Goal: Task Accomplishment & Management: Use online tool/utility

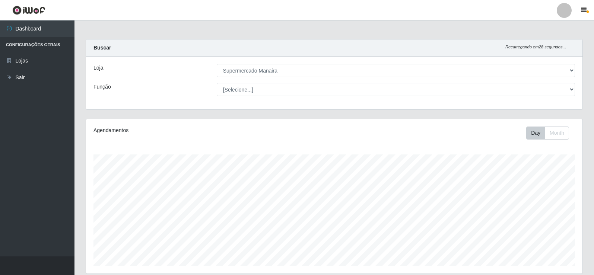
select select "443"
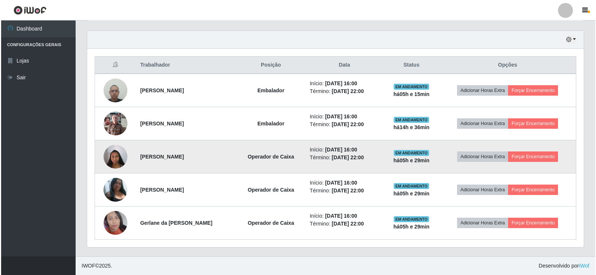
scroll to position [155, 497]
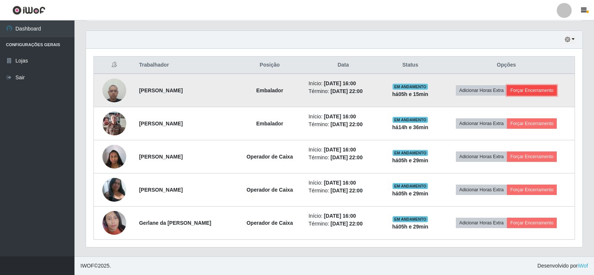
click at [543, 91] on button "Forçar Encerramento" at bounding box center [532, 90] width 50 height 10
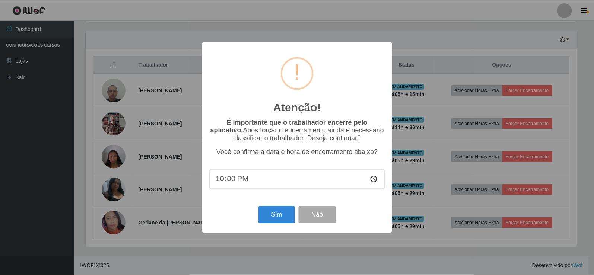
scroll to position [155, 493]
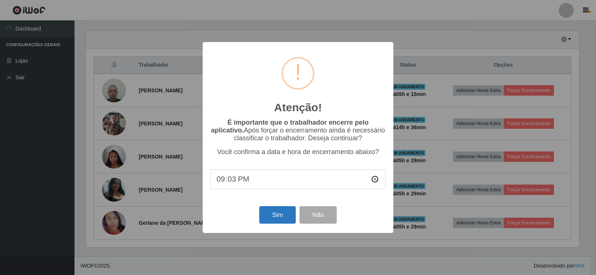
type input "21:30"
click at [274, 219] on button "Sim" at bounding box center [277, 215] width 36 height 18
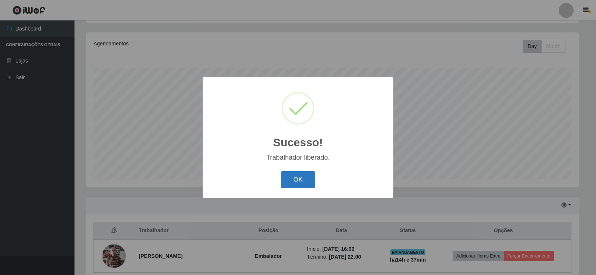
click at [296, 176] on button "OK" at bounding box center [298, 180] width 35 height 18
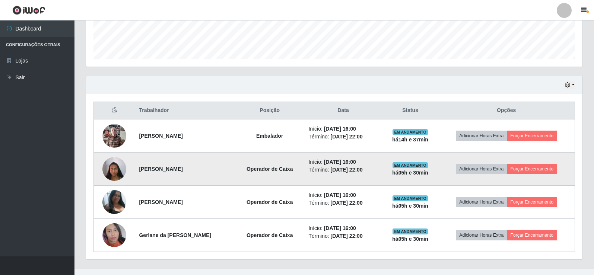
scroll to position [220, 0]
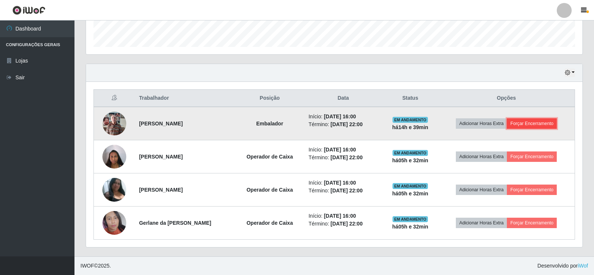
click at [540, 123] on button "Forçar Encerramento" at bounding box center [532, 124] width 50 height 10
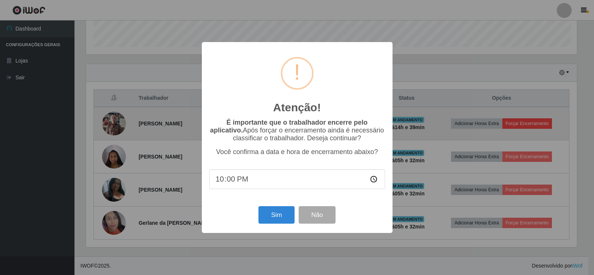
scroll to position [155, 493]
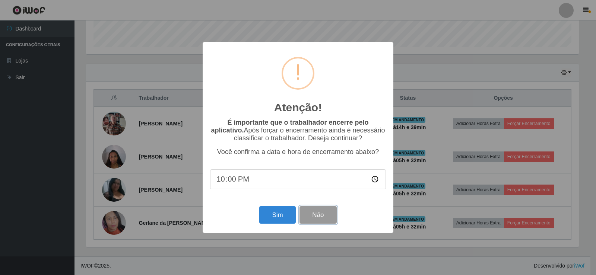
click at [326, 223] on button "Não" at bounding box center [318, 215] width 37 height 18
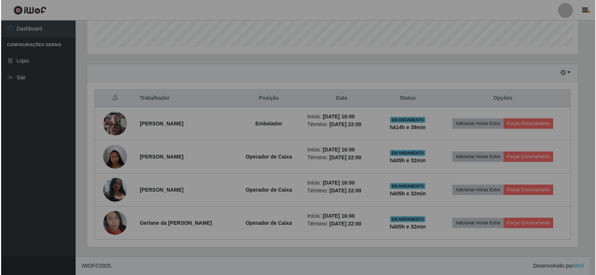
scroll to position [155, 497]
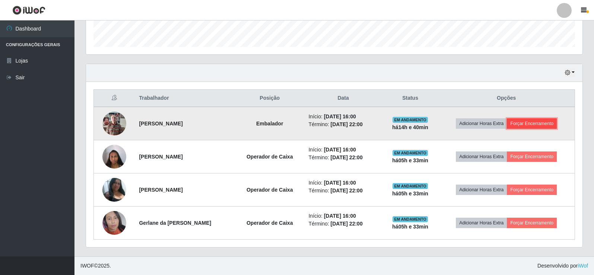
click at [545, 123] on button "Forçar Encerramento" at bounding box center [532, 124] width 50 height 10
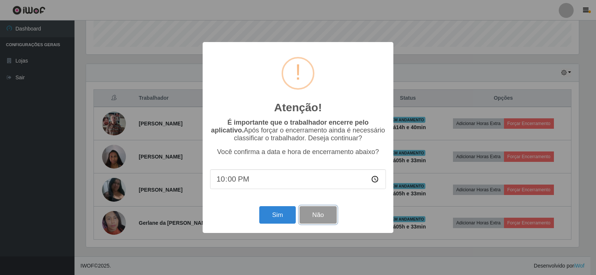
click at [326, 223] on button "Não" at bounding box center [318, 215] width 37 height 18
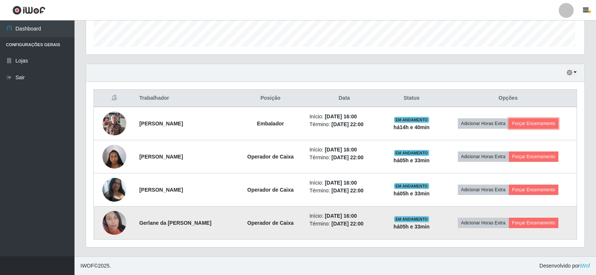
scroll to position [155, 497]
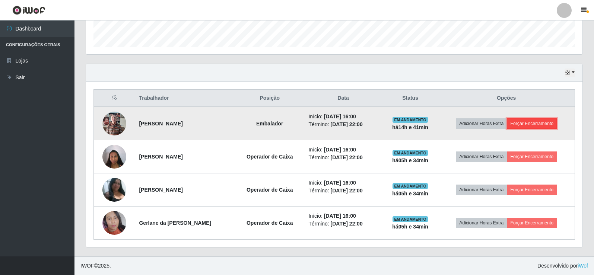
click at [544, 123] on button "Forçar Encerramento" at bounding box center [532, 124] width 50 height 10
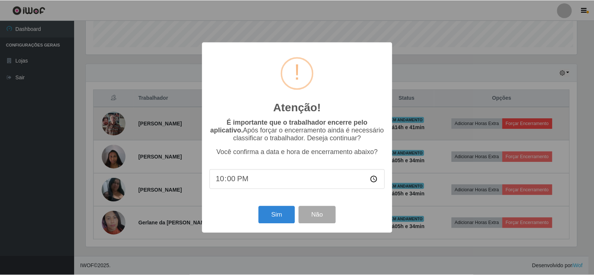
scroll to position [155, 493]
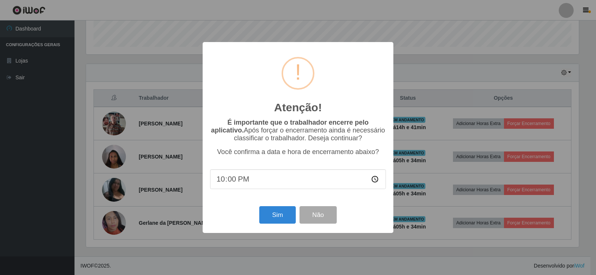
click at [374, 181] on input "22:00" at bounding box center [298, 180] width 176 height 20
click at [357, 217] on div "Sim Não" at bounding box center [298, 215] width 176 height 21
click at [374, 183] on input "22:00" at bounding box center [298, 180] width 176 height 20
click at [324, 220] on button "Não" at bounding box center [318, 215] width 37 height 18
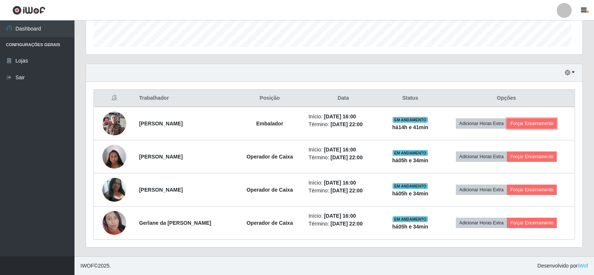
scroll to position [155, 497]
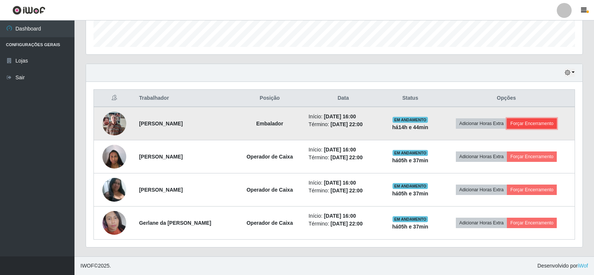
click at [536, 124] on button "Forçar Encerramento" at bounding box center [532, 124] width 50 height 10
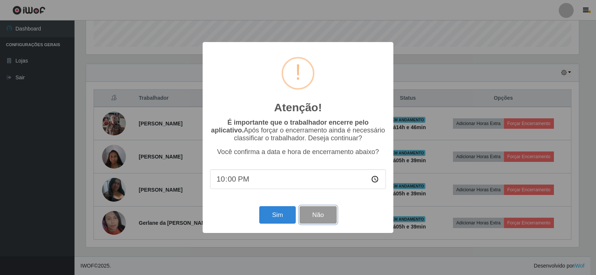
click at [323, 224] on button "Não" at bounding box center [318, 215] width 37 height 18
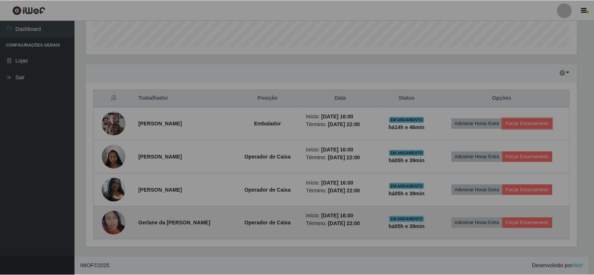
scroll to position [155, 497]
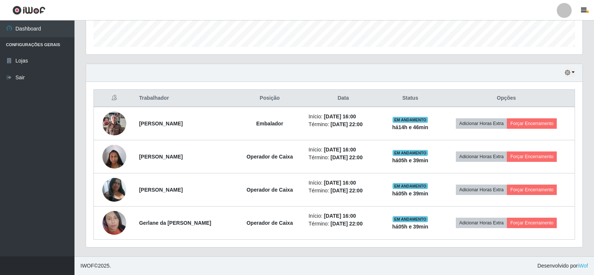
click at [521, 98] on th "Opções" at bounding box center [506, 99] width 137 height 18
click at [573, 72] on button "button" at bounding box center [570, 73] width 10 height 9
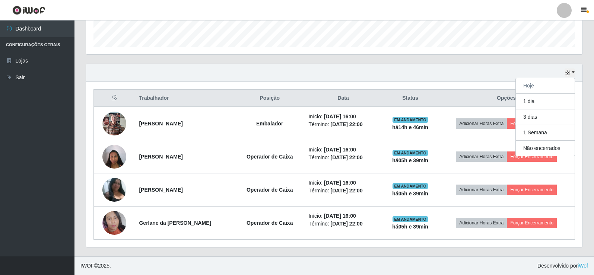
click at [593, 135] on div "Carregando... Buscar Recarregando em 18 segundos... Loja [Selecione...] Superme…" at bounding box center [335, 38] width 520 height 437
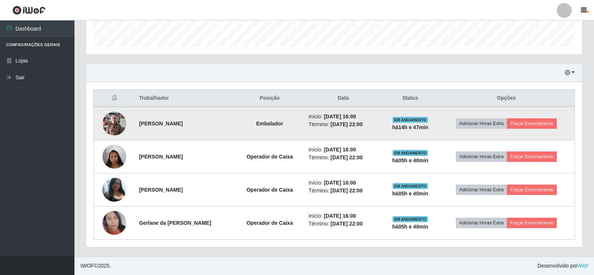
click at [113, 125] on img at bounding box center [114, 124] width 24 height 32
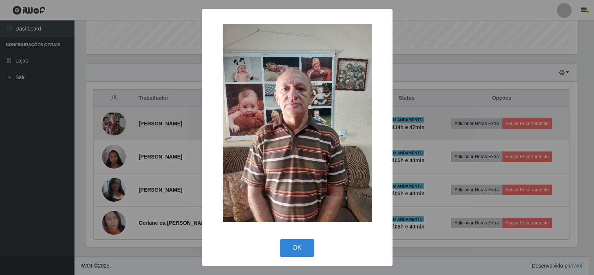
scroll to position [155, 493]
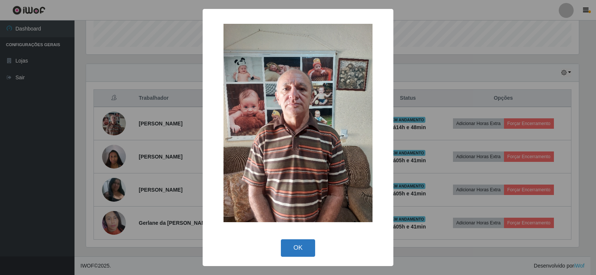
click at [310, 248] on button "OK" at bounding box center [298, 249] width 35 height 18
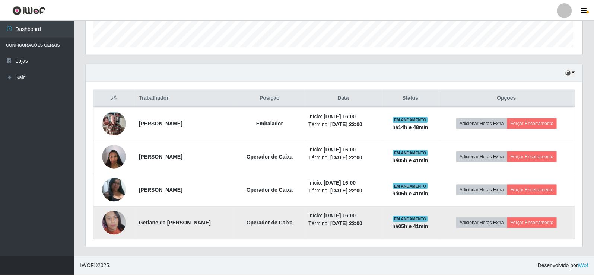
scroll to position [155, 497]
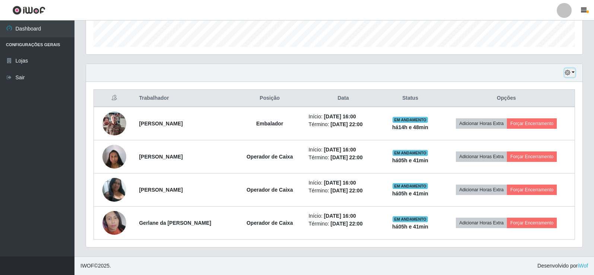
click at [573, 72] on button "button" at bounding box center [570, 73] width 10 height 9
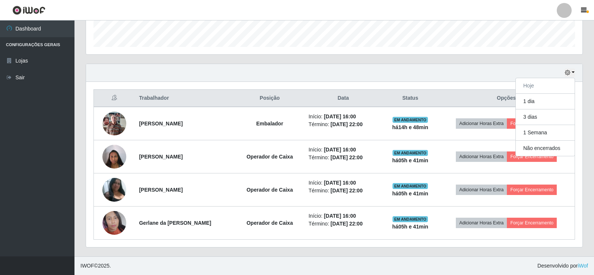
click at [589, 86] on div "Carregando... Buscar Recarregando em 19 segundos... Loja [Selecione...] Superme…" at bounding box center [335, 38] width 520 height 437
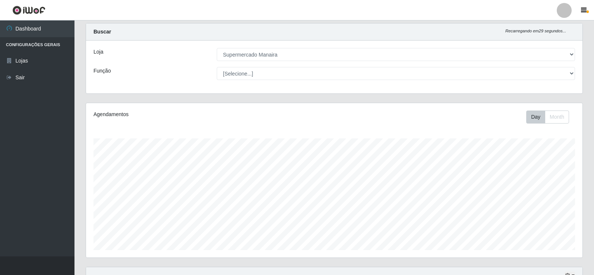
scroll to position [0, 0]
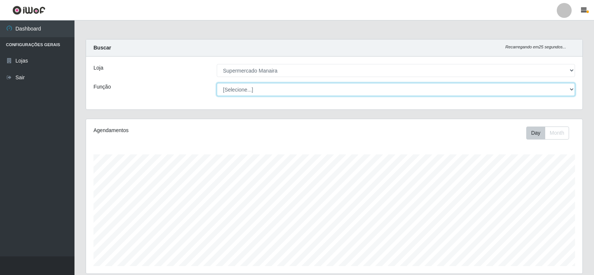
click at [559, 93] on select "[Selecione...] ASG ASG + ASG ++ Embalador Embalador + Embalador ++ Operador de …" at bounding box center [396, 89] width 359 height 13
click at [569, 92] on select "[Selecione...] ASG ASG + ASG ++ Embalador Embalador + Embalador ++ Operador de …" at bounding box center [396, 89] width 359 height 13
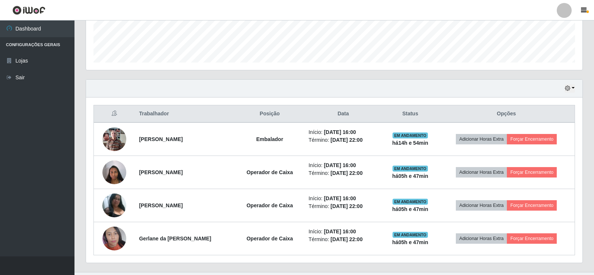
scroll to position [220, 0]
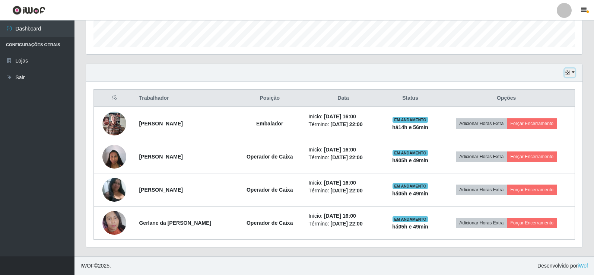
click at [574, 73] on button "button" at bounding box center [570, 73] width 10 height 9
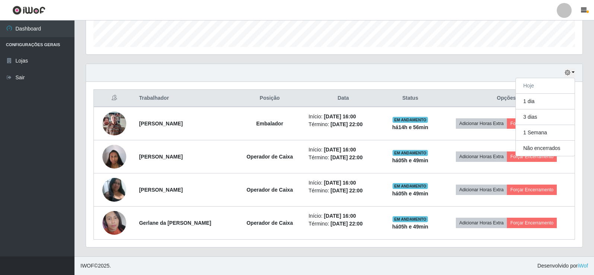
click at [582, 69] on div "Hoje 1 dia 3 dias 1 Semana Não encerrados" at bounding box center [334, 73] width 497 height 18
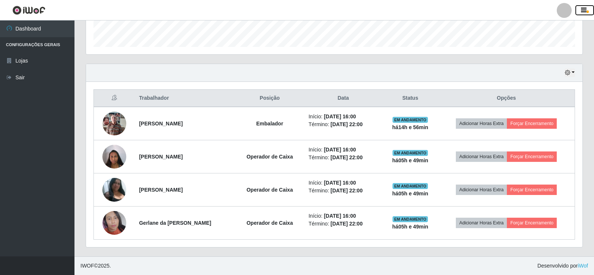
click at [586, 10] on icon "button" at bounding box center [584, 10] width 6 height 7
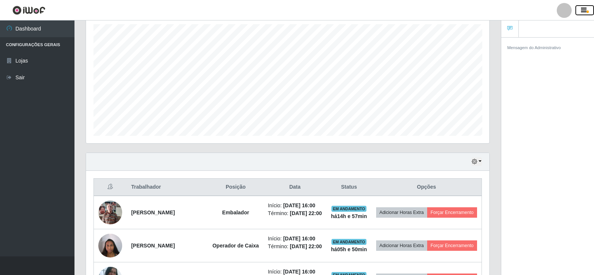
scroll to position [130, 0]
click at [549, 48] on small "Mensagem do Administrativo" at bounding box center [535, 47] width 54 height 4
click at [547, 30] on ul at bounding box center [548, 28] width 93 height 17
click at [514, 31] on link at bounding box center [511, 28] width 18 height 17
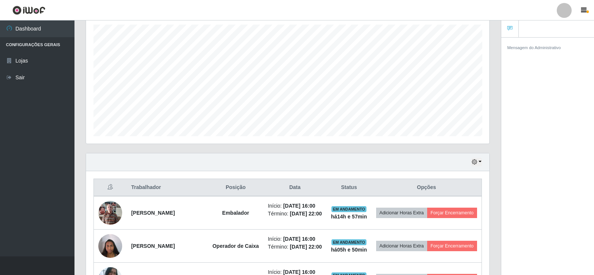
click at [553, 47] on small "Mensagem do Administrativo" at bounding box center [535, 47] width 54 height 4
click at [539, 50] on small "Mensagem do Administrativo" at bounding box center [535, 47] width 54 height 4
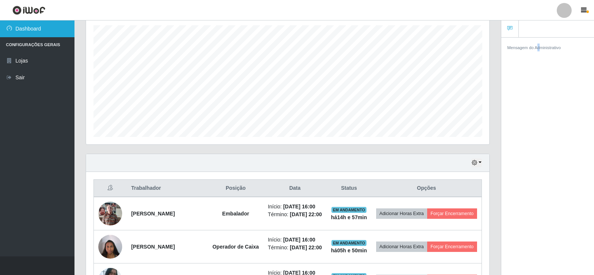
click at [44, 33] on link "Dashboard" at bounding box center [37, 28] width 75 height 17
click at [478, 162] on button "button" at bounding box center [477, 163] width 10 height 9
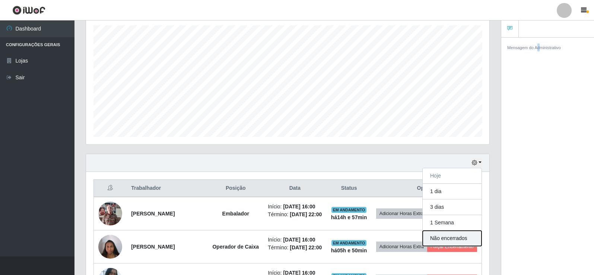
click at [469, 239] on button "Não encerrados" at bounding box center [452, 238] width 59 height 15
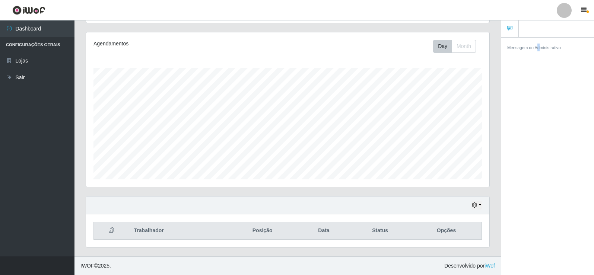
scroll to position [87, 0]
click at [480, 206] on button "button" at bounding box center [477, 205] width 10 height 9
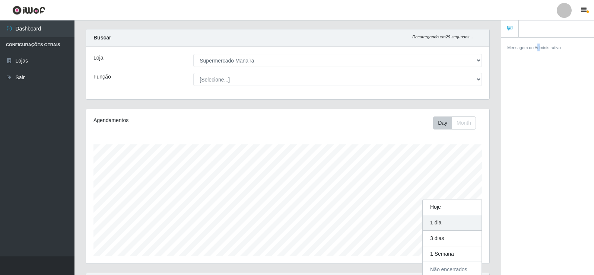
scroll to position [0, 0]
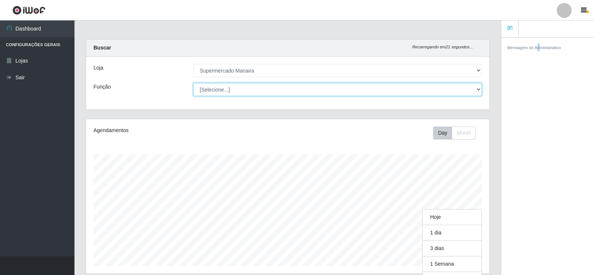
click at [476, 88] on select "[Selecione...] ASG ASG + ASG ++ Embalador Embalador + Embalador ++ Operador de …" at bounding box center [337, 89] width 289 height 13
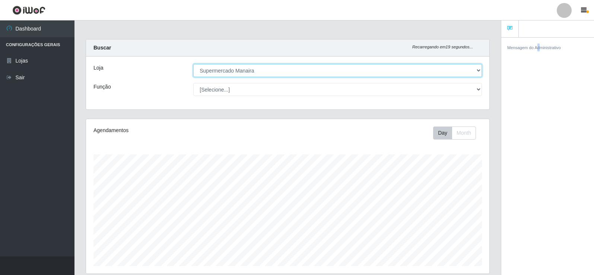
click at [473, 72] on select "[Selecione...] Supermercado Manaira" at bounding box center [337, 70] width 289 height 13
click at [193, 64] on select "[Selecione...] Supermercado Manaira" at bounding box center [337, 70] width 289 height 13
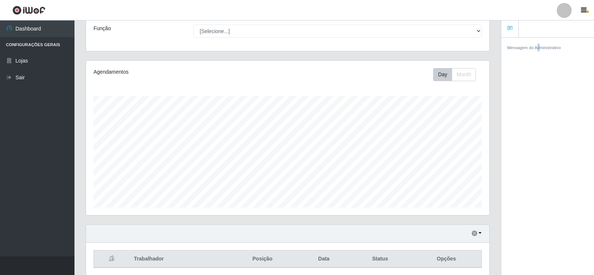
scroll to position [87, 0]
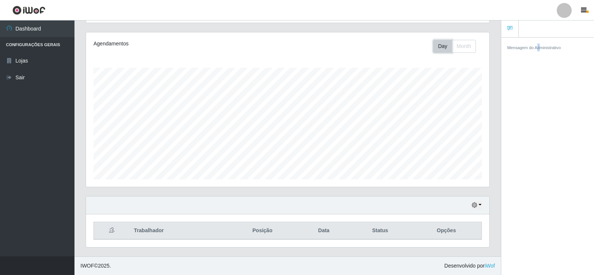
click at [441, 47] on button "Day" at bounding box center [442, 46] width 19 height 13
click at [480, 206] on button "button" at bounding box center [477, 205] width 10 height 9
click at [442, 145] on button "1 dia" at bounding box center [452, 147] width 59 height 16
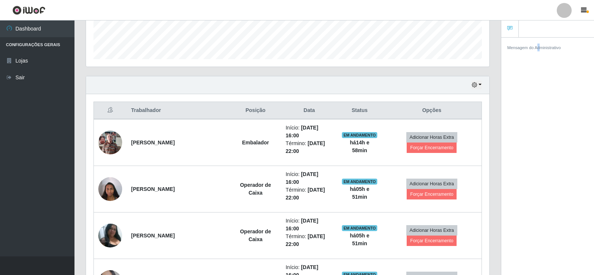
scroll to position [161, 0]
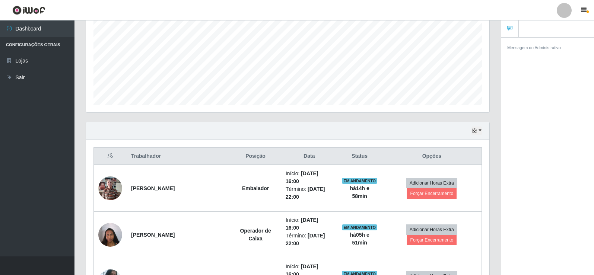
click at [511, 32] on link at bounding box center [511, 28] width 18 height 17
click at [584, 10] on icon "button" at bounding box center [584, 10] width 6 height 7
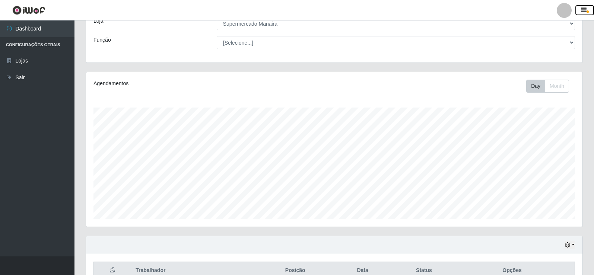
scroll to position [0, 0]
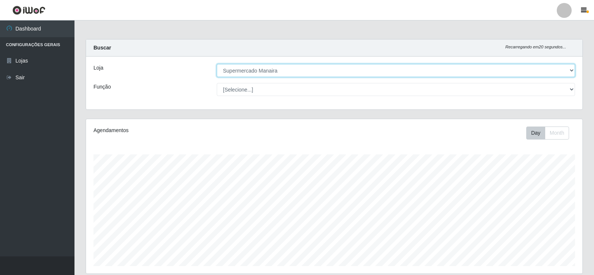
click at [571, 74] on select "[Selecione...] Supermercado Manaira" at bounding box center [396, 70] width 359 height 13
click at [217, 64] on select "[Selecione...] Supermercado Manaira" at bounding box center [396, 70] width 359 height 13
click at [571, 72] on select "[Selecione...] Supermercado Manaira" at bounding box center [396, 70] width 359 height 13
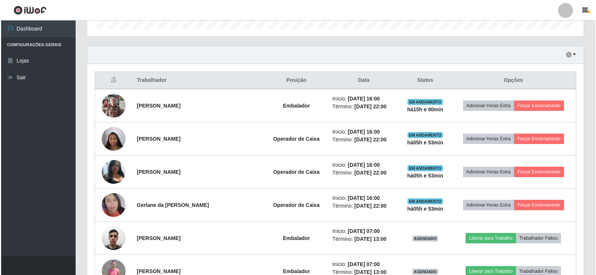
scroll to position [261, 0]
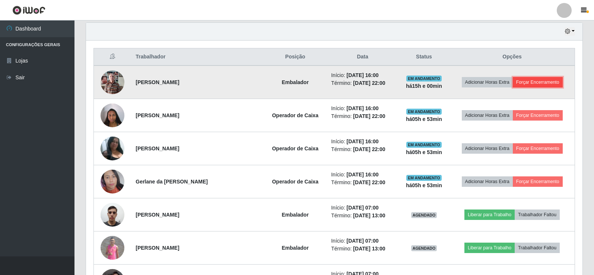
click at [544, 80] on button "Forçar Encerramento" at bounding box center [538, 82] width 50 height 10
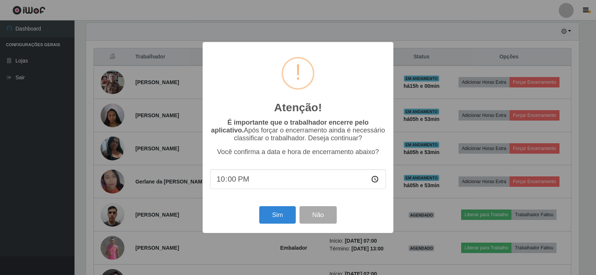
click at [377, 180] on input "22:00" at bounding box center [298, 180] width 176 height 20
click at [369, 206] on div "Atenção! × É importante que o trabalhador encerre pelo aplicativo. Após forçar …" at bounding box center [298, 137] width 191 height 191
click at [328, 217] on button "Não" at bounding box center [318, 215] width 37 height 18
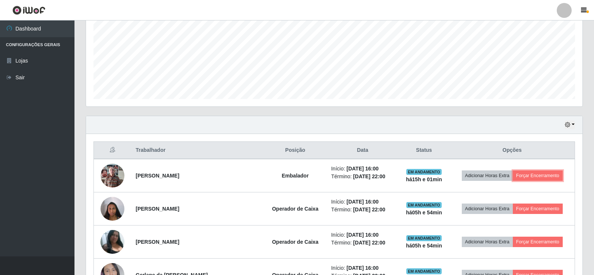
scroll to position [149, 0]
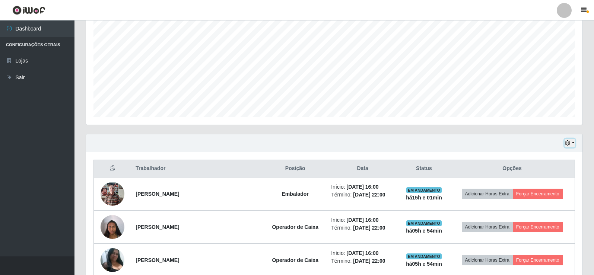
click at [573, 144] on button "button" at bounding box center [570, 143] width 10 height 9
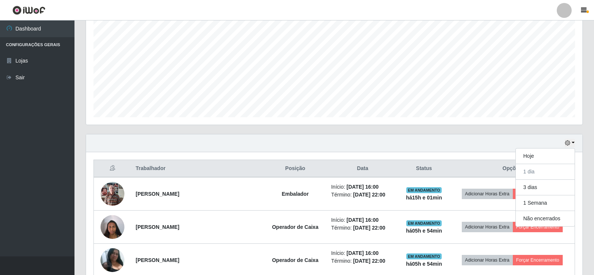
click at [593, 148] on div "Carregando... Buscar Recarregando em 24 segundos... Loja [Selecione...] Superme…" at bounding box center [335, 258] width 520 height 736
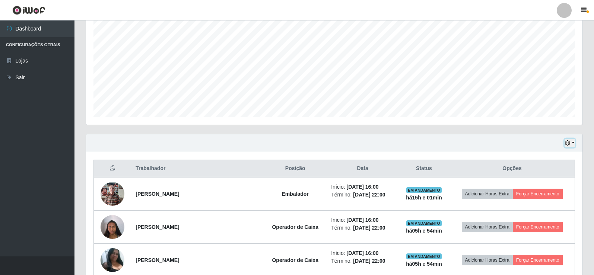
click at [575, 146] on button "button" at bounding box center [570, 143] width 10 height 9
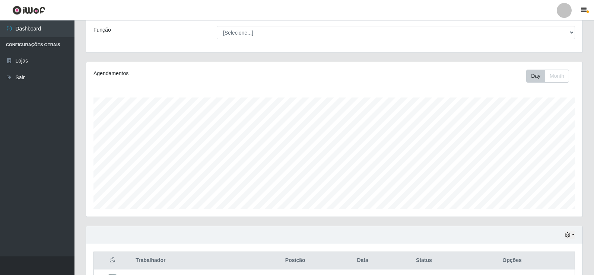
scroll to position [0, 0]
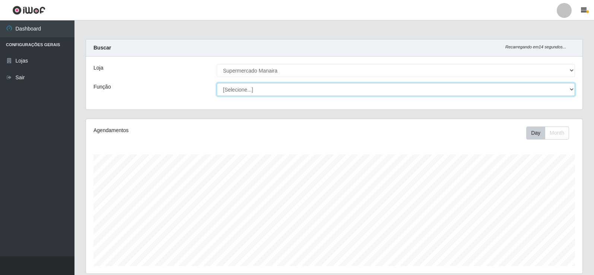
click at [571, 91] on select "[Selecione...] ASG ASG + ASG ++ Embalador Embalador + Embalador ++ Operador de …" at bounding box center [396, 89] width 359 height 13
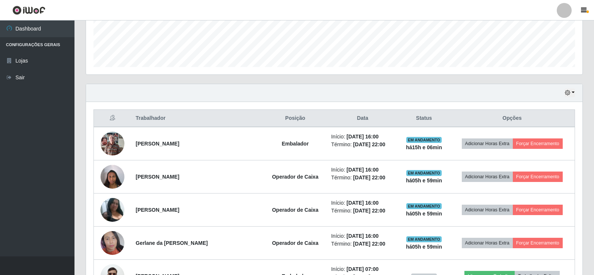
scroll to position [186, 0]
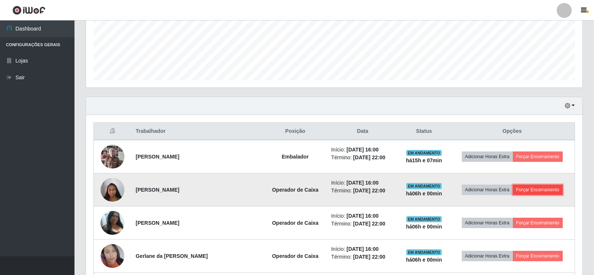
click at [534, 192] on button "Forçar Encerramento" at bounding box center [538, 190] width 50 height 10
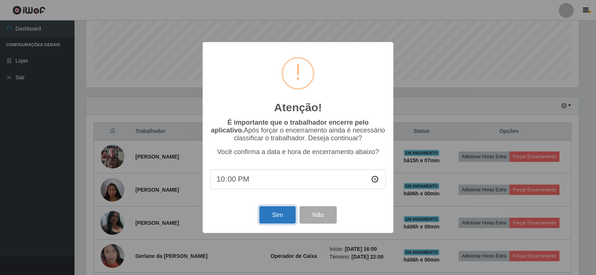
click at [281, 217] on button "Sim" at bounding box center [277, 215] width 36 height 18
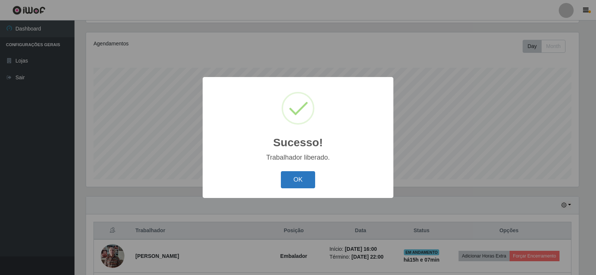
click at [292, 181] on button "OK" at bounding box center [298, 180] width 35 height 18
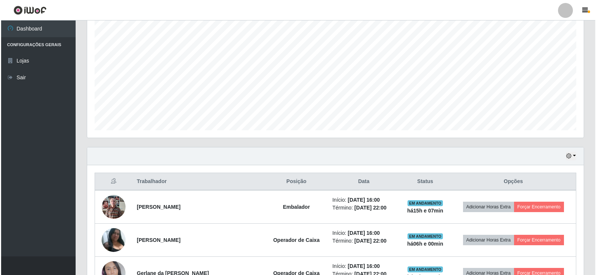
scroll to position [161, 0]
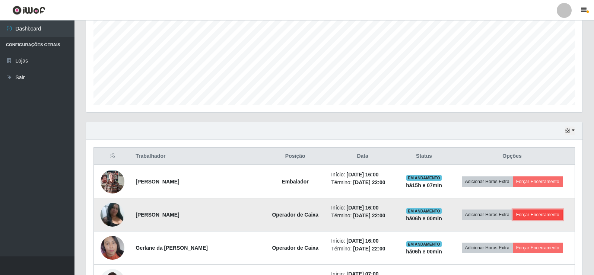
click at [546, 216] on button "Forçar Encerramento" at bounding box center [538, 215] width 50 height 10
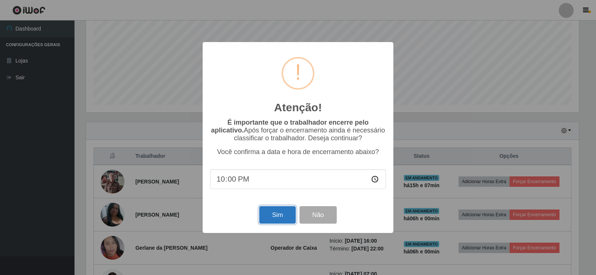
click at [287, 221] on button "Sim" at bounding box center [277, 215] width 36 height 18
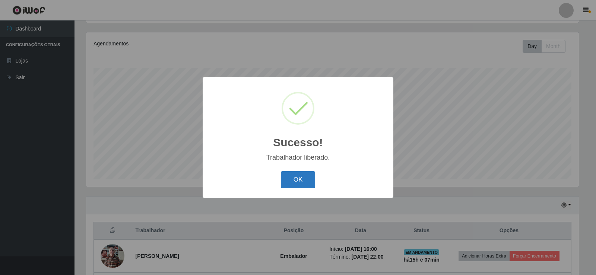
click at [296, 180] on button "OK" at bounding box center [298, 180] width 35 height 18
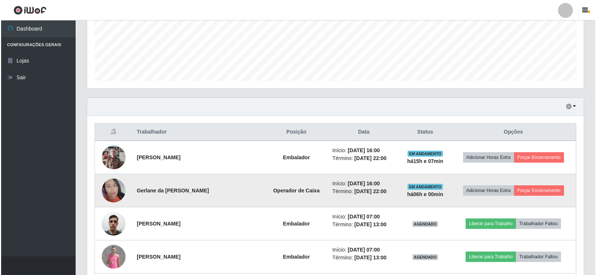
scroll to position [199, 0]
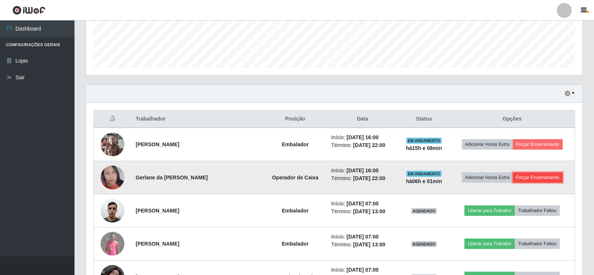
click at [532, 179] on button "Forçar Encerramento" at bounding box center [538, 178] width 50 height 10
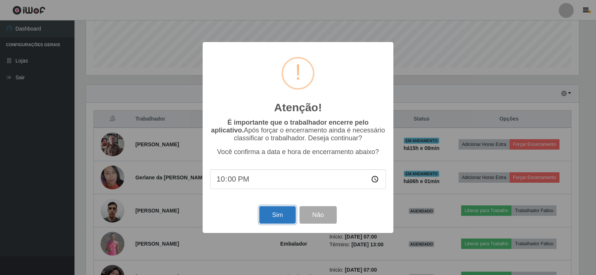
click at [277, 215] on button "Sim" at bounding box center [277, 215] width 36 height 18
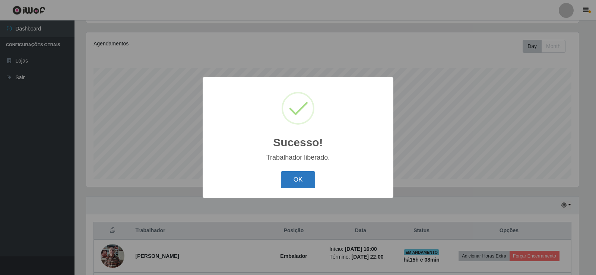
click at [295, 179] on button "OK" at bounding box center [298, 180] width 35 height 18
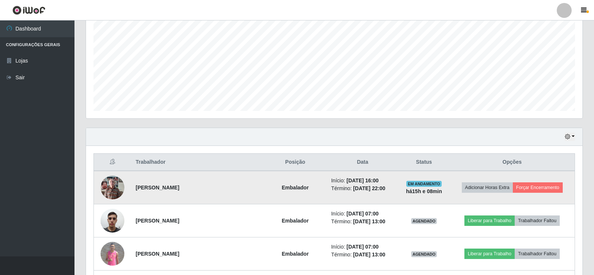
scroll to position [161, 0]
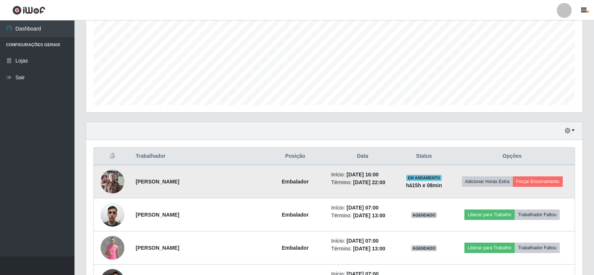
click at [115, 181] on img at bounding box center [113, 182] width 24 height 32
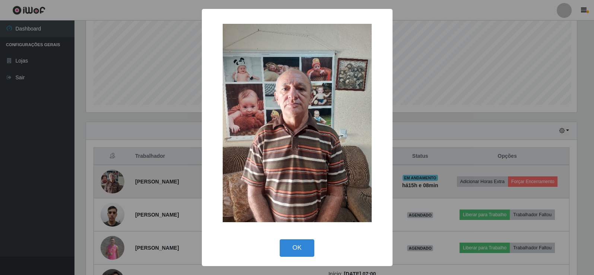
scroll to position [155, 493]
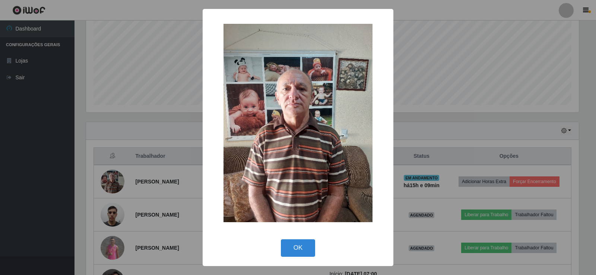
click at [301, 258] on div "OK Cancel" at bounding box center [298, 247] width 176 height 21
click at [301, 247] on button "OK" at bounding box center [298, 249] width 35 height 18
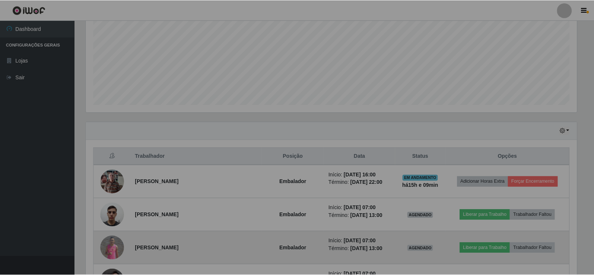
scroll to position [155, 497]
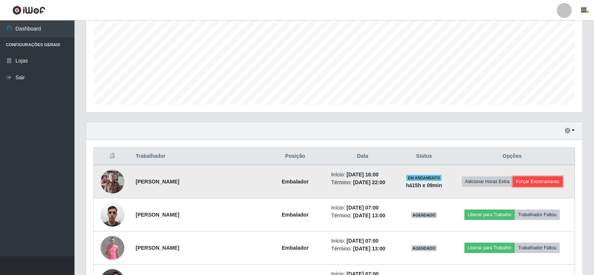
click at [535, 180] on button "Forçar Encerramento" at bounding box center [538, 182] width 50 height 10
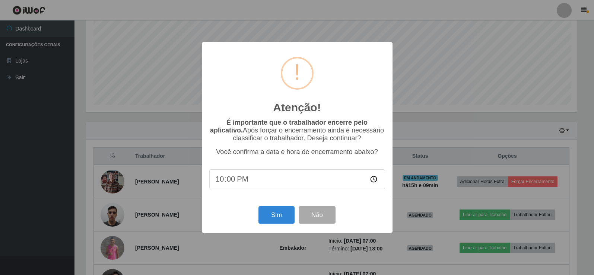
scroll to position [155, 493]
click at [233, 183] on input "22:00" at bounding box center [298, 180] width 176 height 20
click at [278, 214] on button "Sim" at bounding box center [277, 215] width 36 height 18
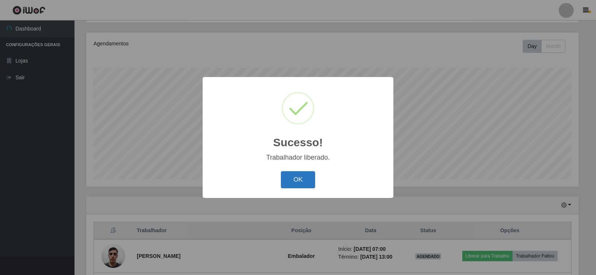
click at [308, 179] on button "OK" at bounding box center [298, 180] width 35 height 18
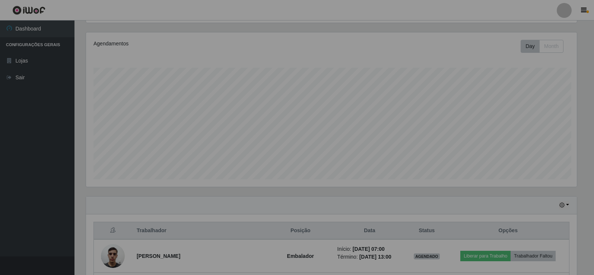
scroll to position [155, 497]
